Goal: Information Seeking & Learning: Learn about a topic

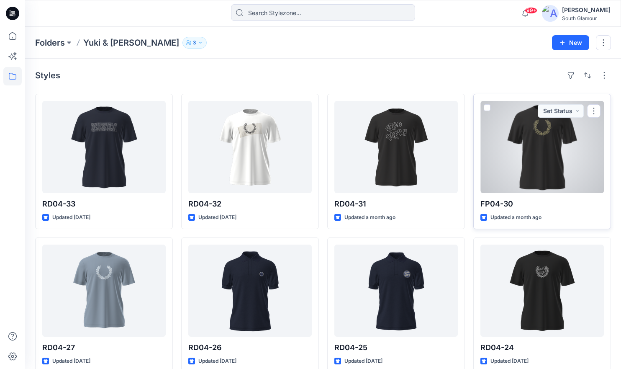
click at [550, 161] on div at bounding box center [541, 147] width 123 height 92
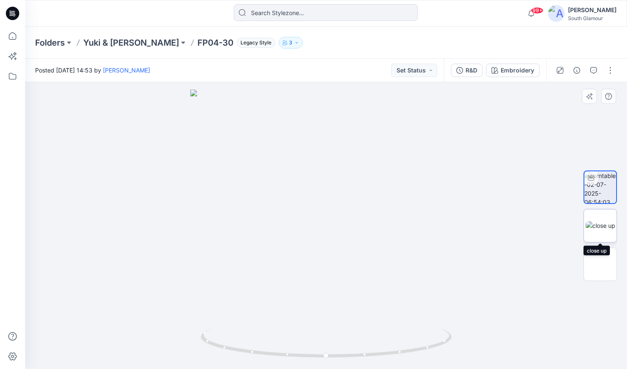
click at [604, 228] on img at bounding box center [601, 225] width 30 height 9
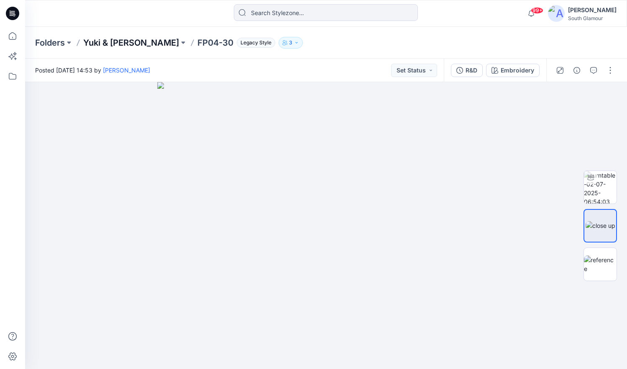
click at [109, 43] on p "Yuki & [PERSON_NAME]" at bounding box center [131, 43] width 96 height 12
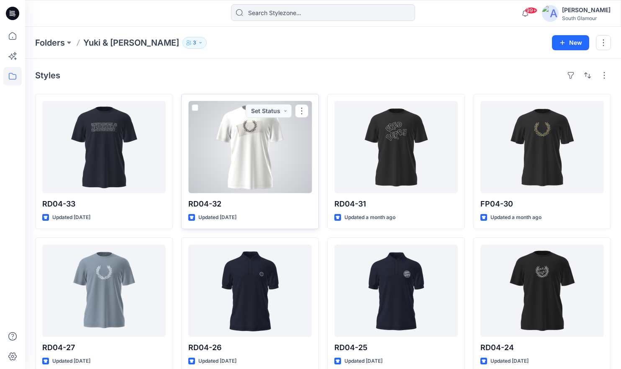
click at [248, 132] on div at bounding box center [249, 147] width 123 height 92
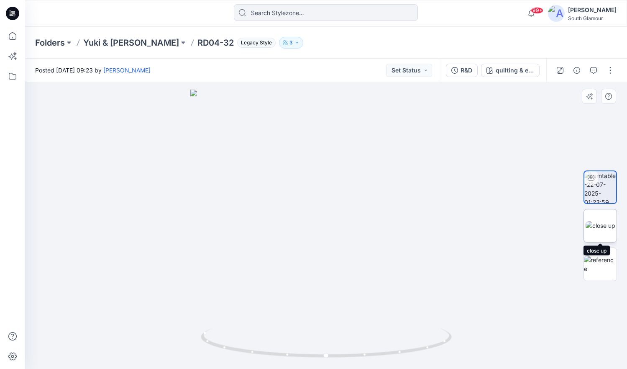
click at [602, 230] on img at bounding box center [601, 225] width 30 height 9
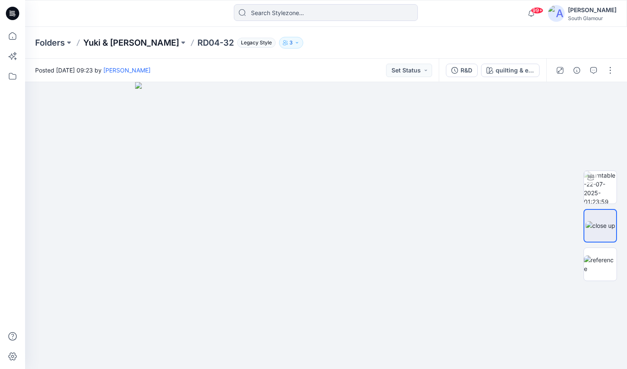
click at [118, 42] on p "Yuki & [PERSON_NAME]" at bounding box center [131, 43] width 96 height 12
